Goal: Information Seeking & Learning: Learn about a topic

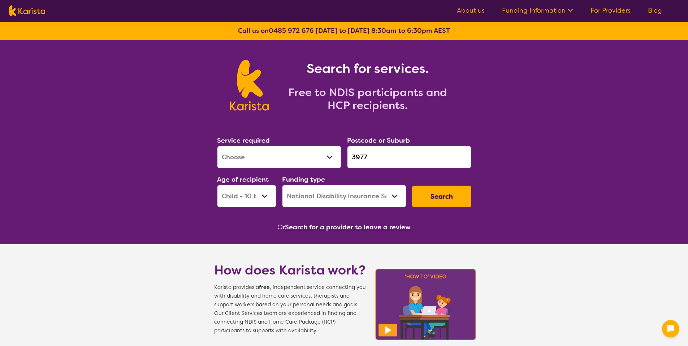
select select "[MEDICAL_DATA]"
select select "CH"
select select "NDIS"
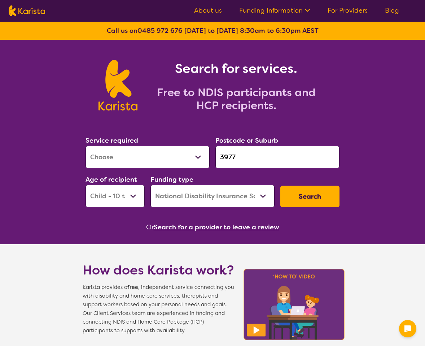
select select "[MEDICAL_DATA]"
select select "CH"
select select "NDIS"
select select "[MEDICAL_DATA]"
select select "CH"
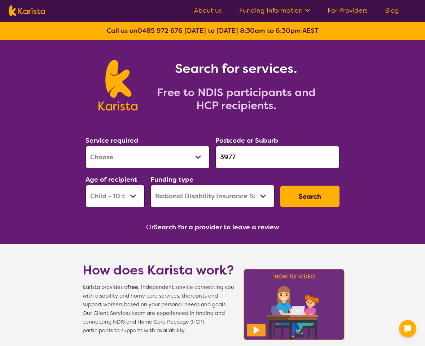
select select "NDIS"
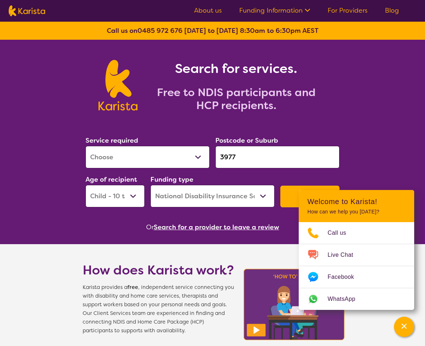
click at [288, 196] on button "Search" at bounding box center [310, 197] width 59 height 22
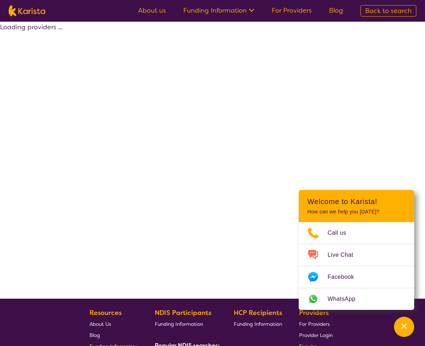
select select "by_score"
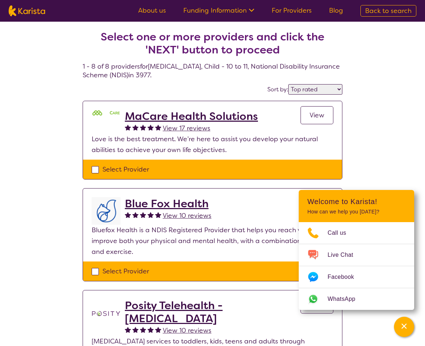
click at [374, 13] on span "Back to search" at bounding box center [389, 11] width 47 height 9
select select "[MEDICAL_DATA]"
select select "CH"
select select "NDIS"
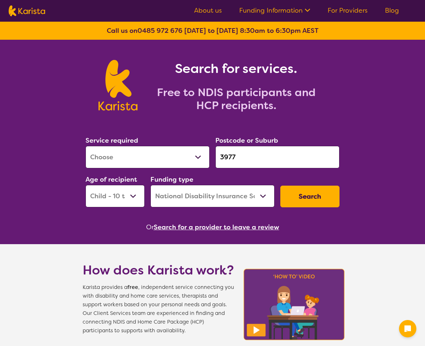
select select "[MEDICAL_DATA]"
select select "CH"
select select "NDIS"
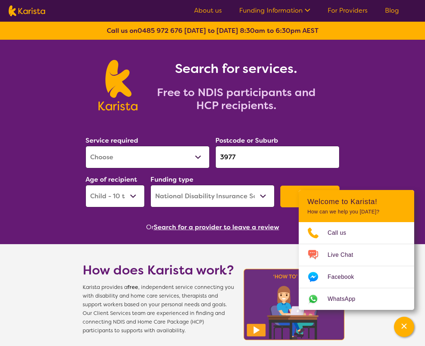
click at [355, 73] on div "Search for services. Free to NDIS participants and HCP recipients." at bounding box center [212, 77] width 425 height 75
click at [410, 335] on button "Channel Menu" at bounding box center [404, 327] width 20 height 20
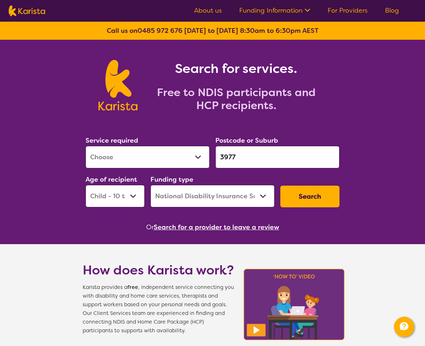
click at [338, 13] on link "For Providers" at bounding box center [348, 10] width 40 height 9
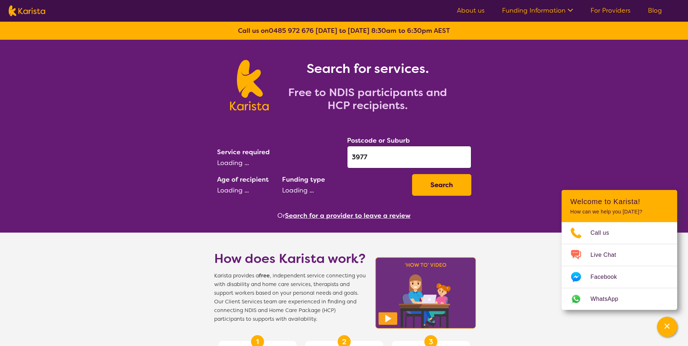
select select "CH"
select select "NDIS"
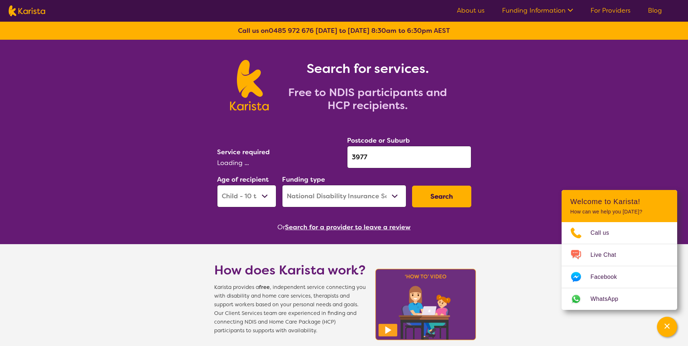
select select "[MEDICAL_DATA]"
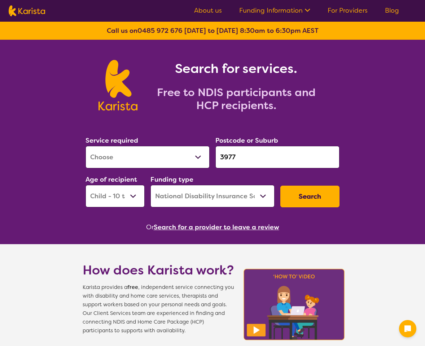
select select "[MEDICAL_DATA]"
select select "CH"
select select "NDIS"
